Goal: Download file/media

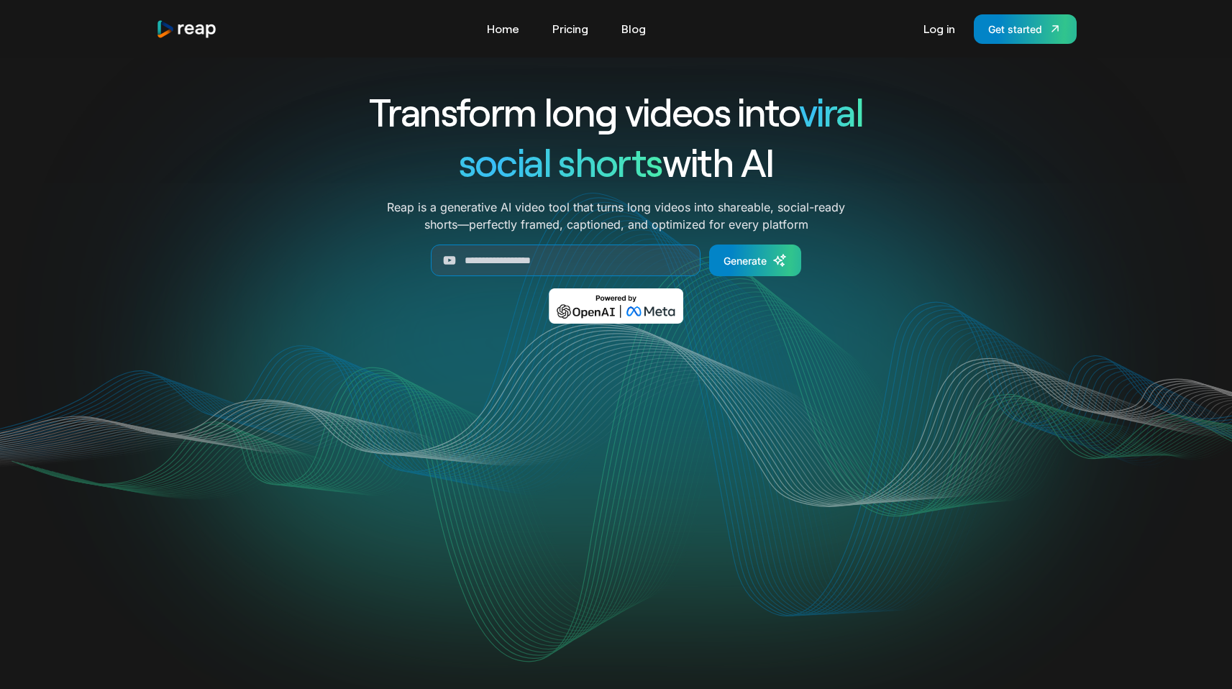
click at [936, 31] on link "Log in" at bounding box center [939, 28] width 46 height 23
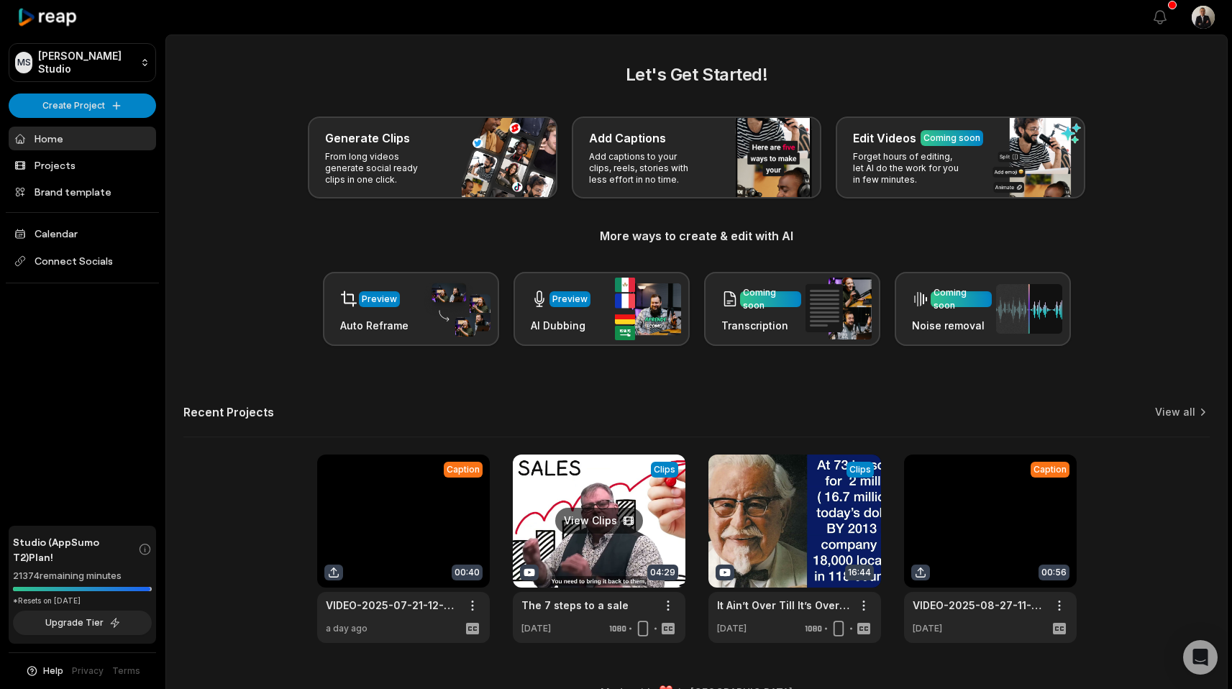
click at [540, 545] on link at bounding box center [599, 549] width 173 height 188
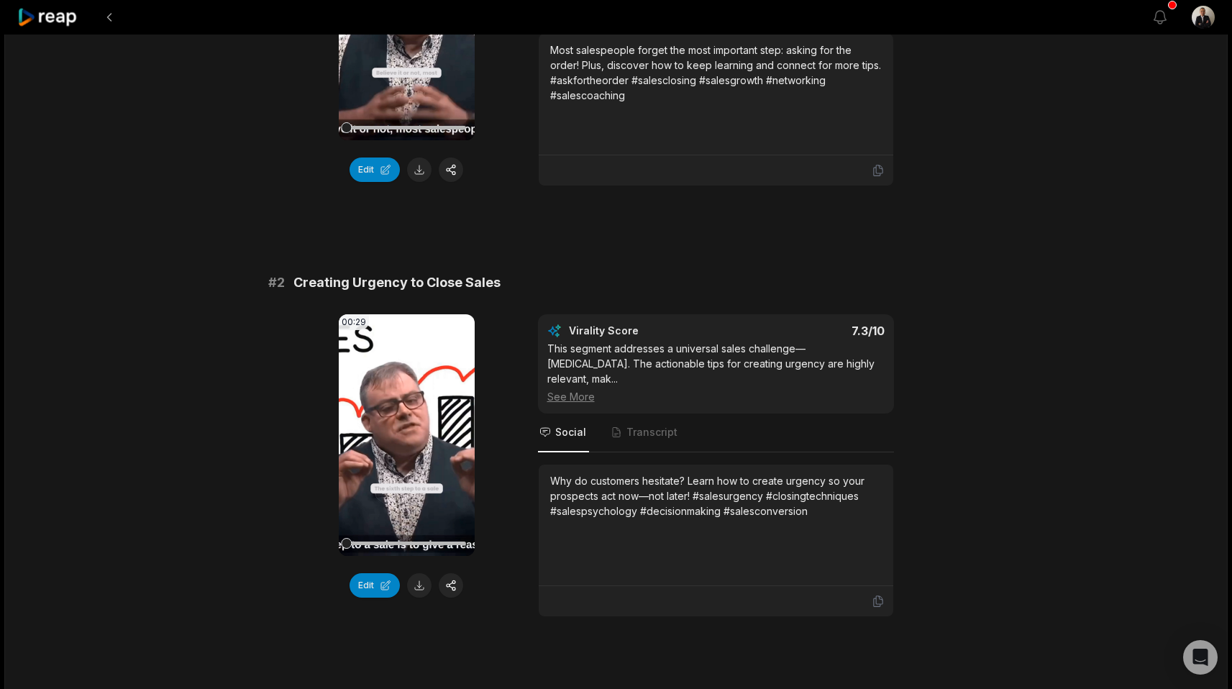
scroll to position [365, 0]
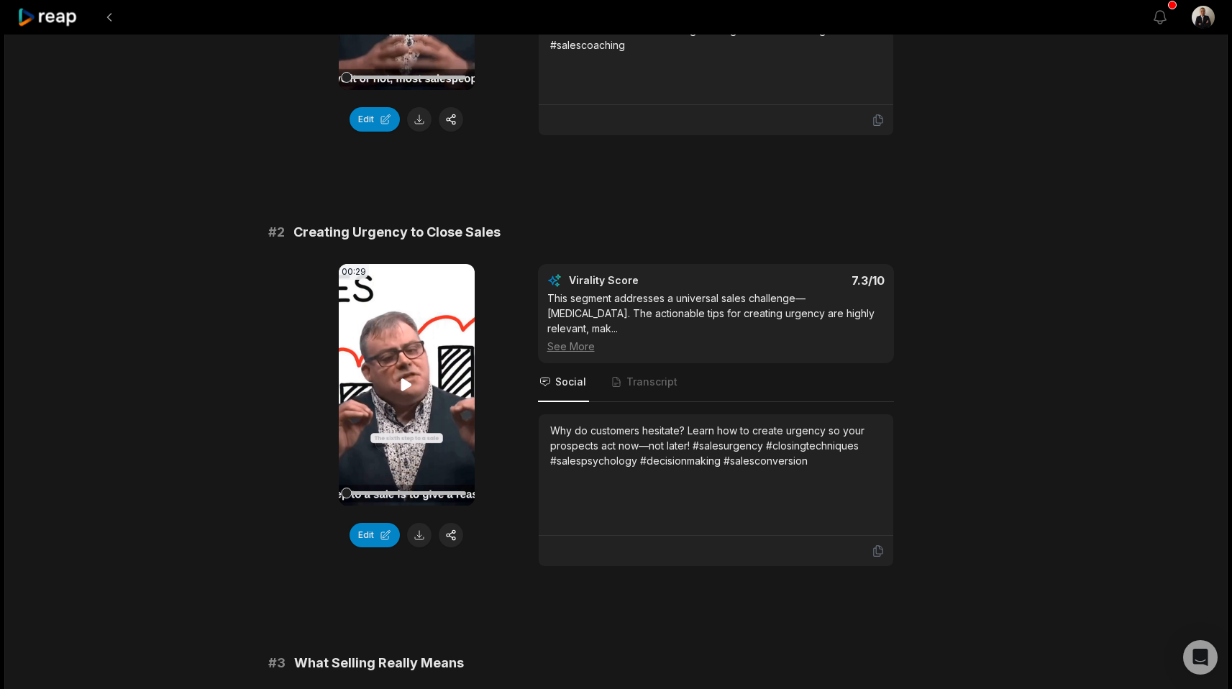
click at [408, 390] on icon at bounding box center [406, 384] width 17 height 17
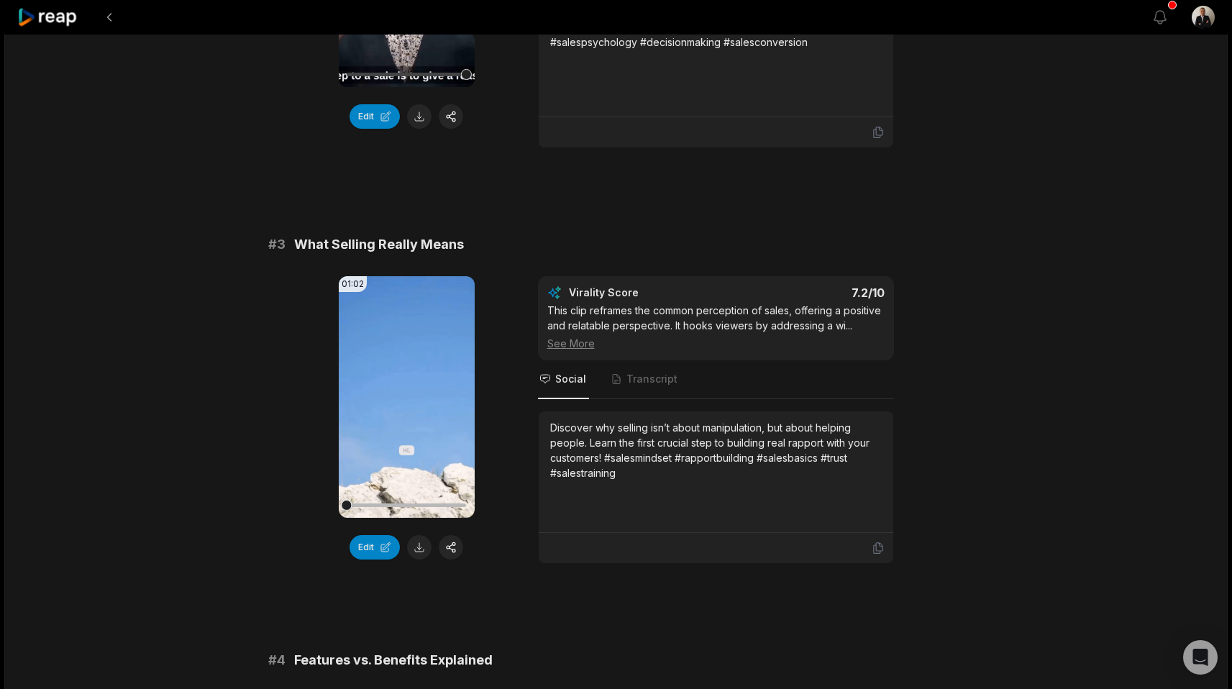
scroll to position [793, 0]
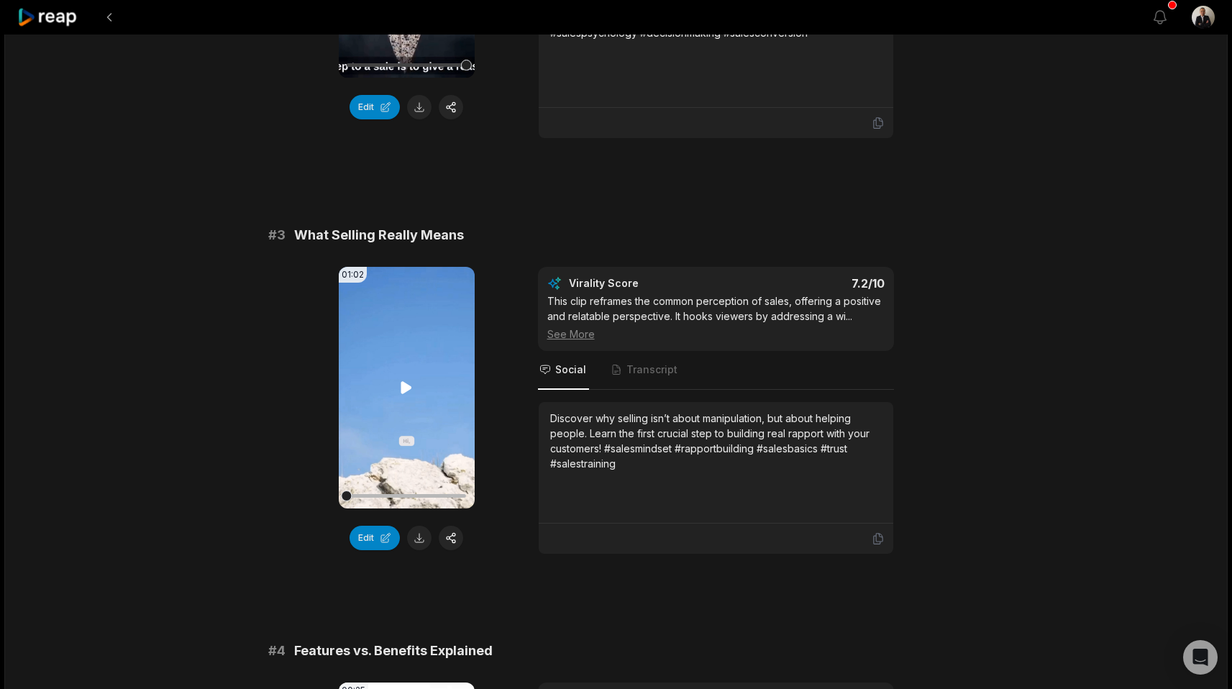
click at [408, 360] on video "Your browser does not support mp4 format." at bounding box center [407, 388] width 136 height 242
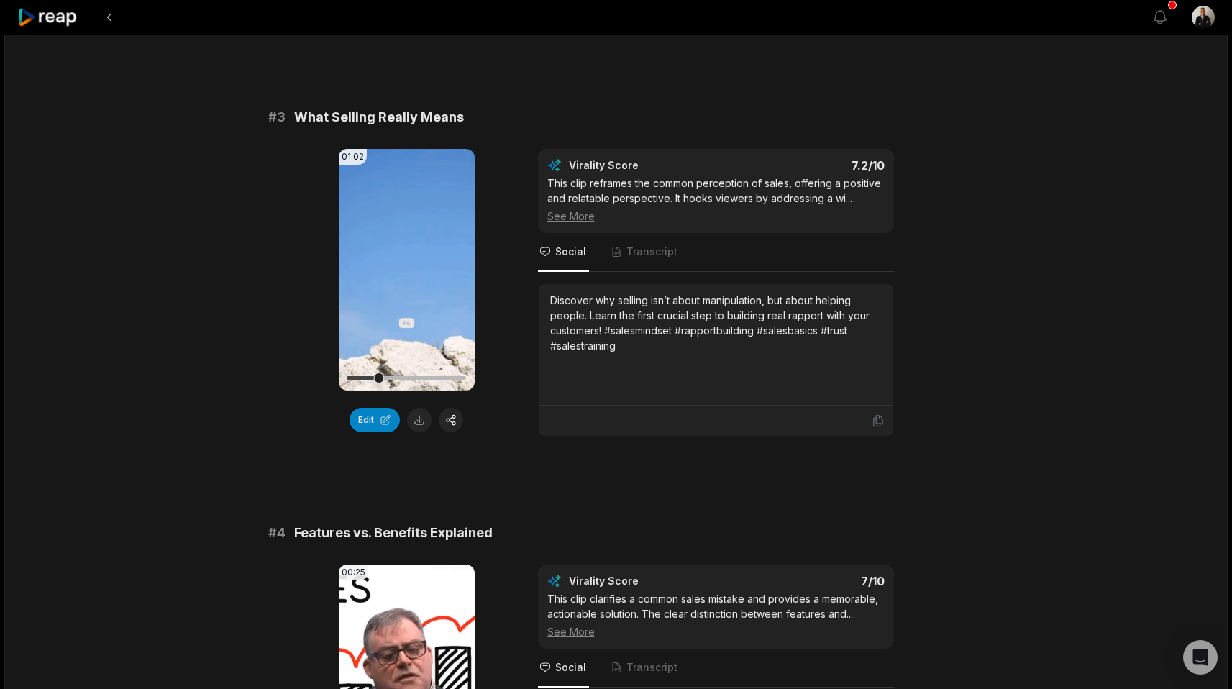
scroll to position [912, 0]
click at [414, 406] on button at bounding box center [419, 418] width 24 height 24
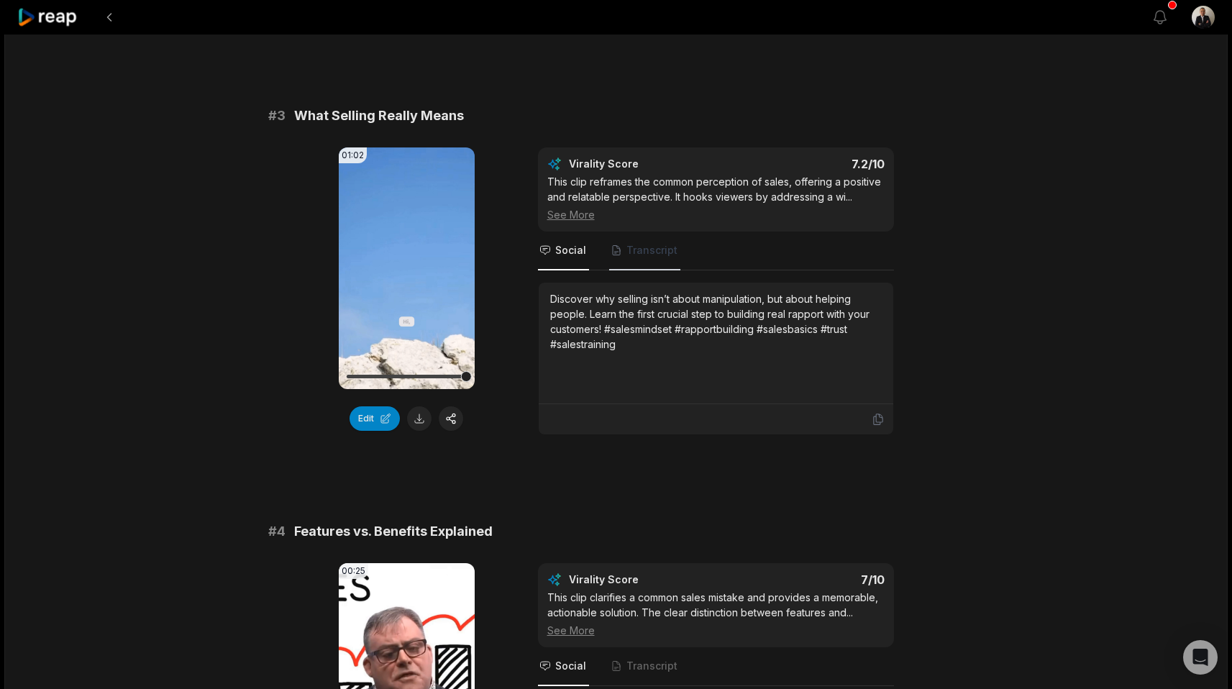
click at [640, 243] on span "Transcript" at bounding box center [652, 250] width 51 height 14
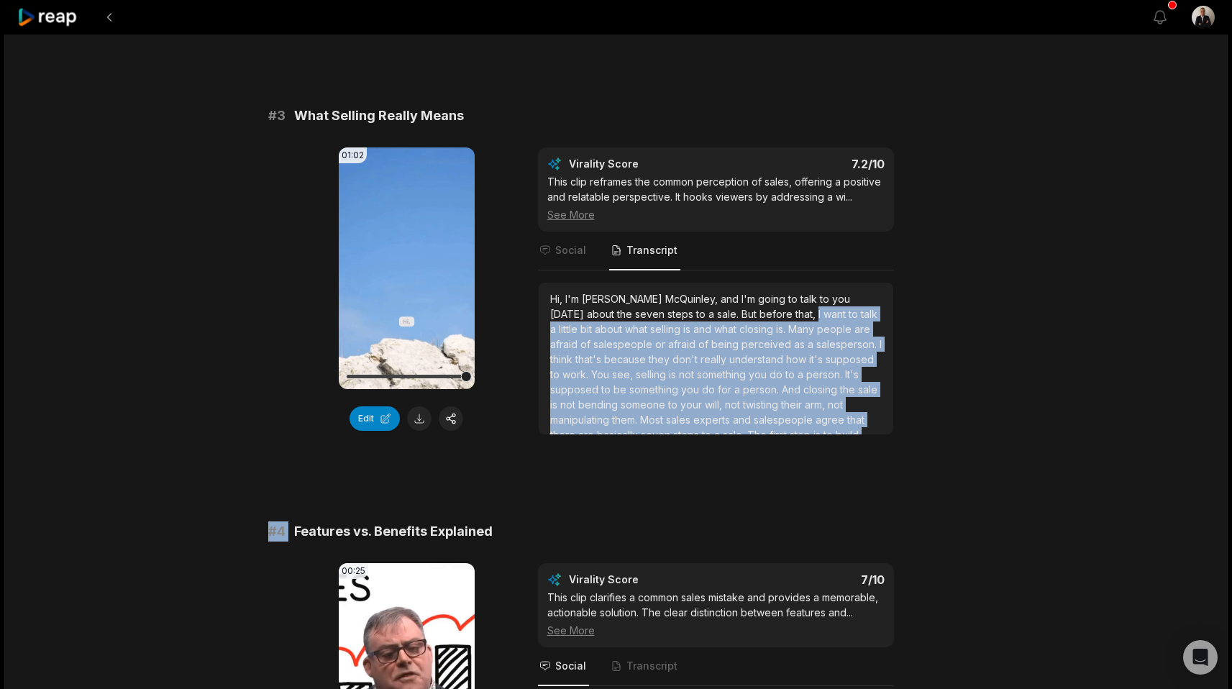
scroll to position [53, 0]
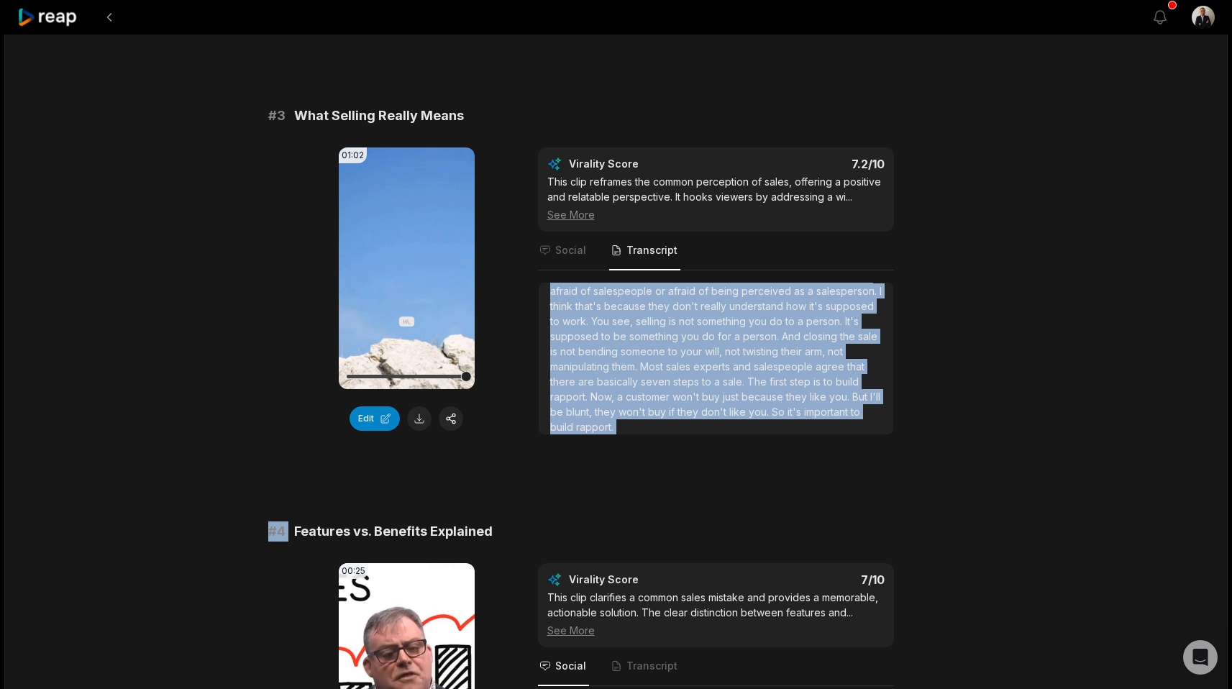
drag, startPoint x: 732, startPoint y: 299, endPoint x: 789, endPoint y: 446, distance: 157.4
click at [789, 446] on div "# 1 Ask for the Order & Next Steps 00:54 Your browser does not support mp4 form…" at bounding box center [616, 686] width 696 height 2854
copy div "I want to talk a little bit about what selling is and what closing is. Many peo…"
